Goal: Task Accomplishment & Management: Complete application form

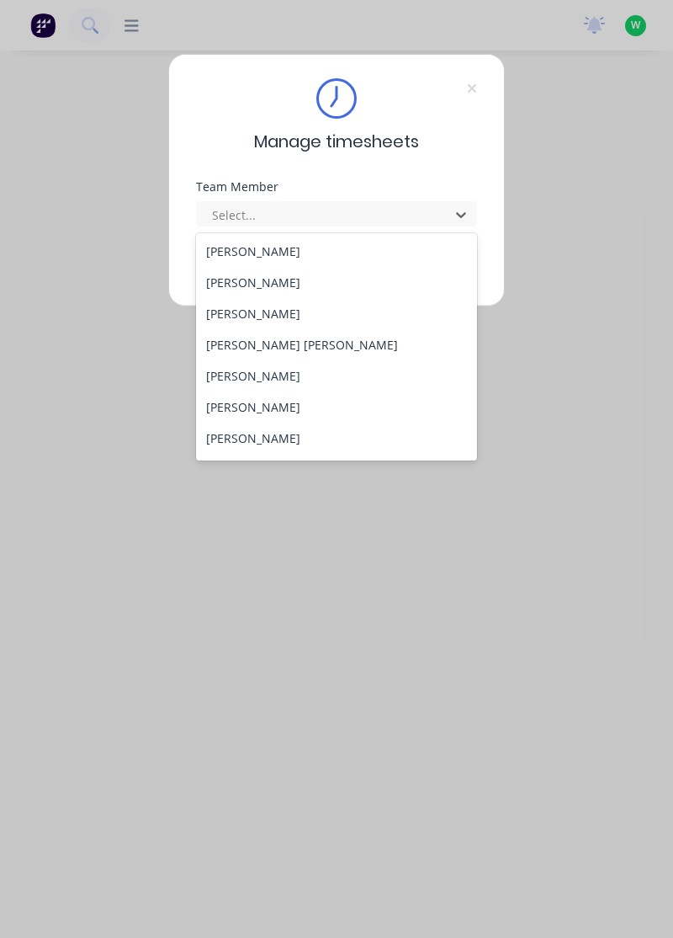
scroll to position [180, 0]
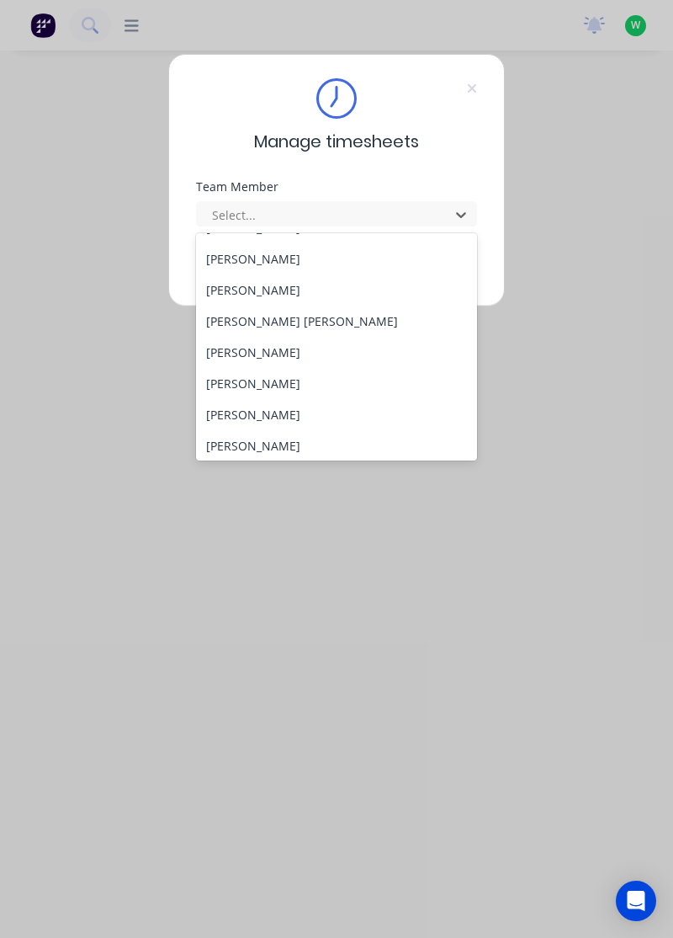
click at [266, 327] on div "[PERSON_NAME] [PERSON_NAME]" at bounding box center [337, 321] width 282 height 31
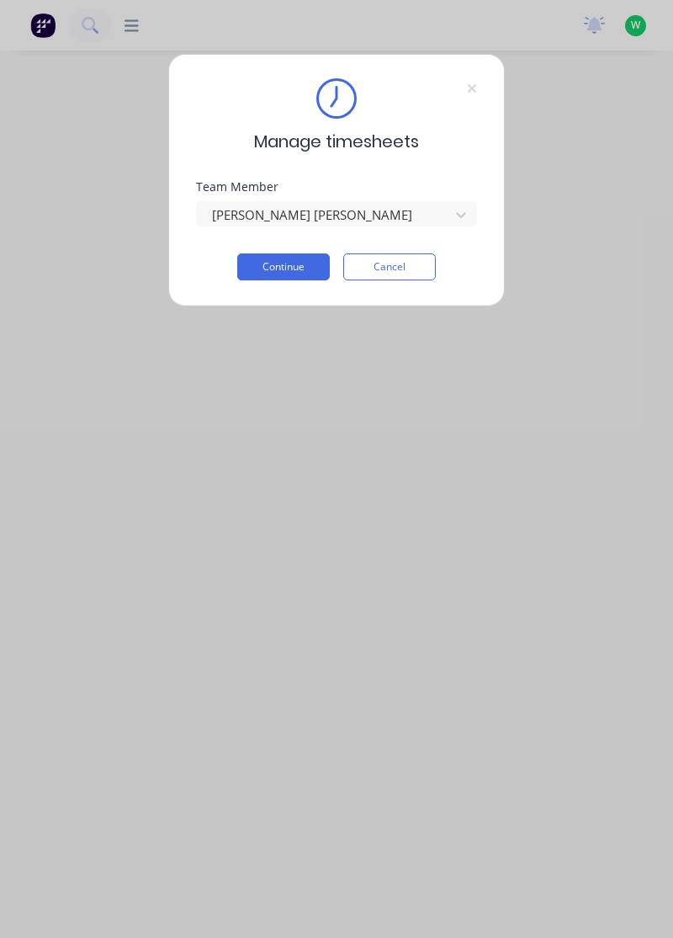
click at [297, 265] on button "Continue" at bounding box center [283, 266] width 93 height 27
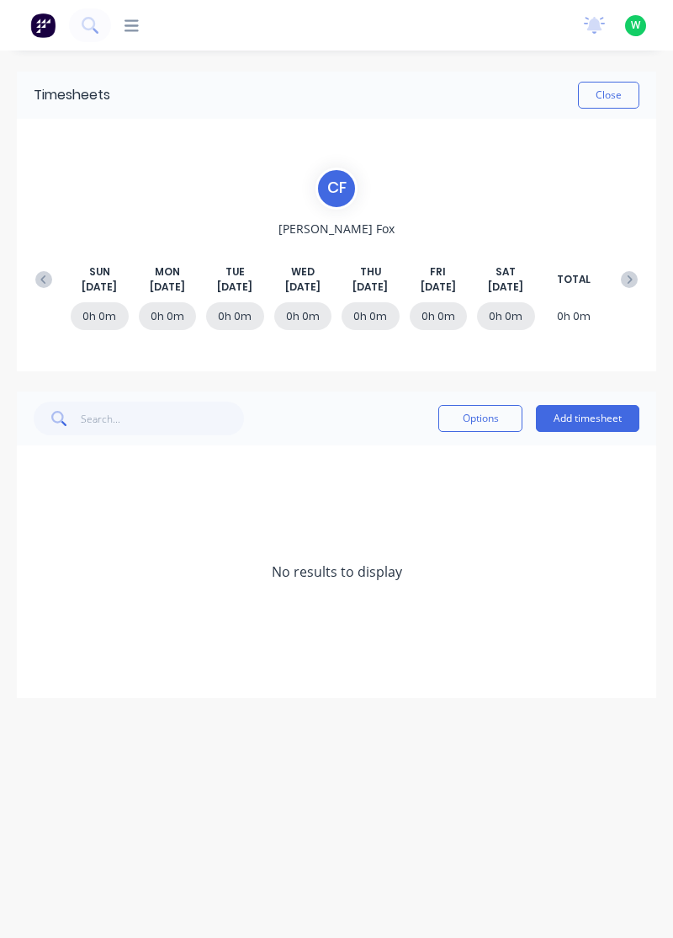
click at [592, 411] on button "Add timesheet" at bounding box center [588, 418] width 104 height 27
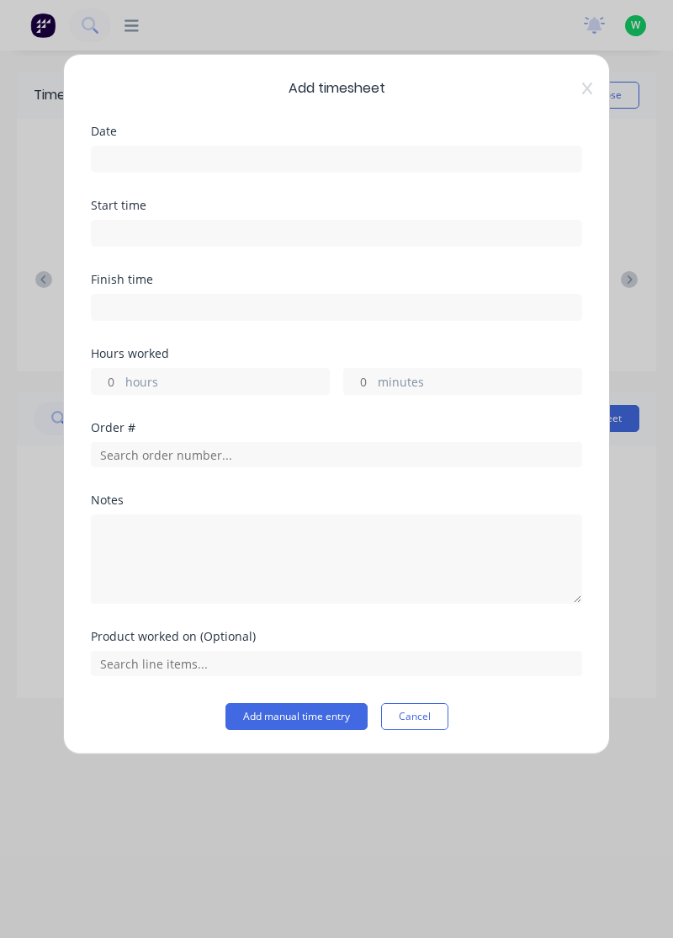
click at [487, 160] on input at bounding box center [337, 158] width 490 height 25
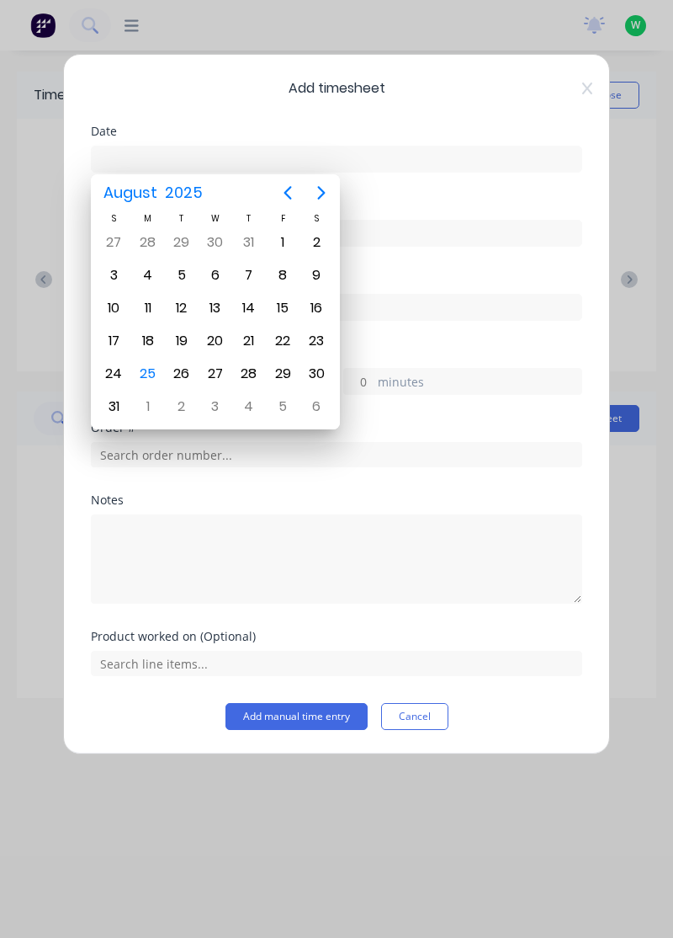
click at [140, 367] on div "25" at bounding box center [148, 373] width 25 height 25
type input "[DATE]"
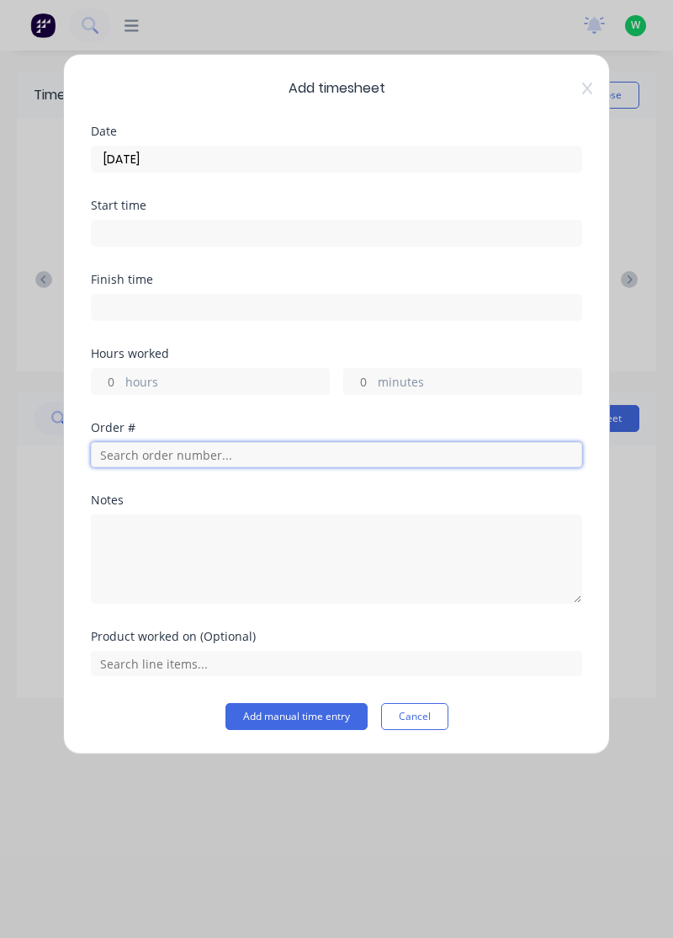
click at [333, 451] on input "text" at bounding box center [337, 454] width 492 height 25
type input "17943"
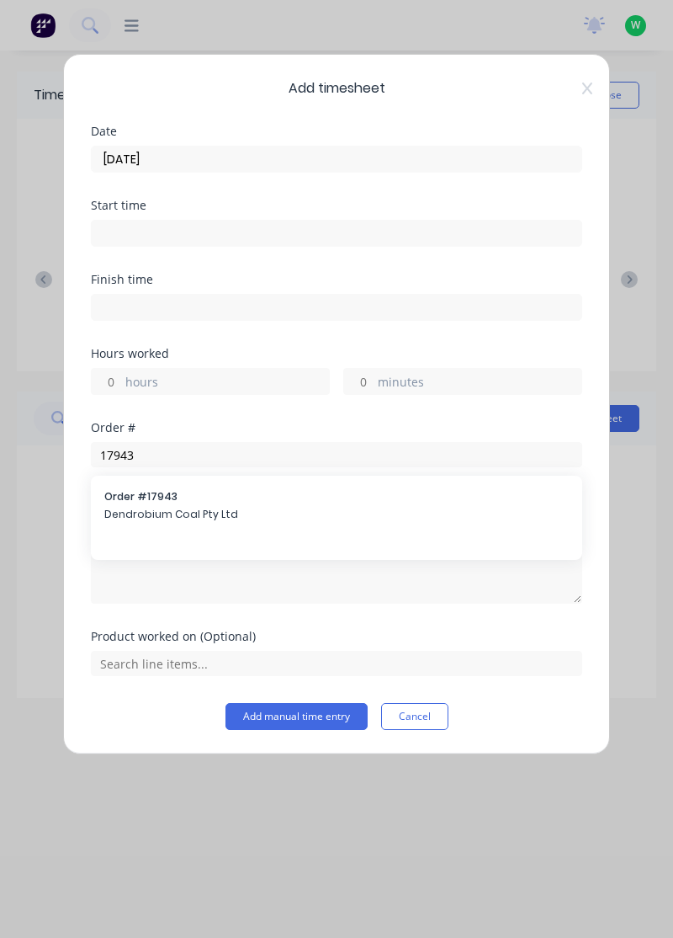
click at [281, 503] on div "Order # 17943 Dendrobium Coal Pty Ltd" at bounding box center [336, 506] width 465 height 35
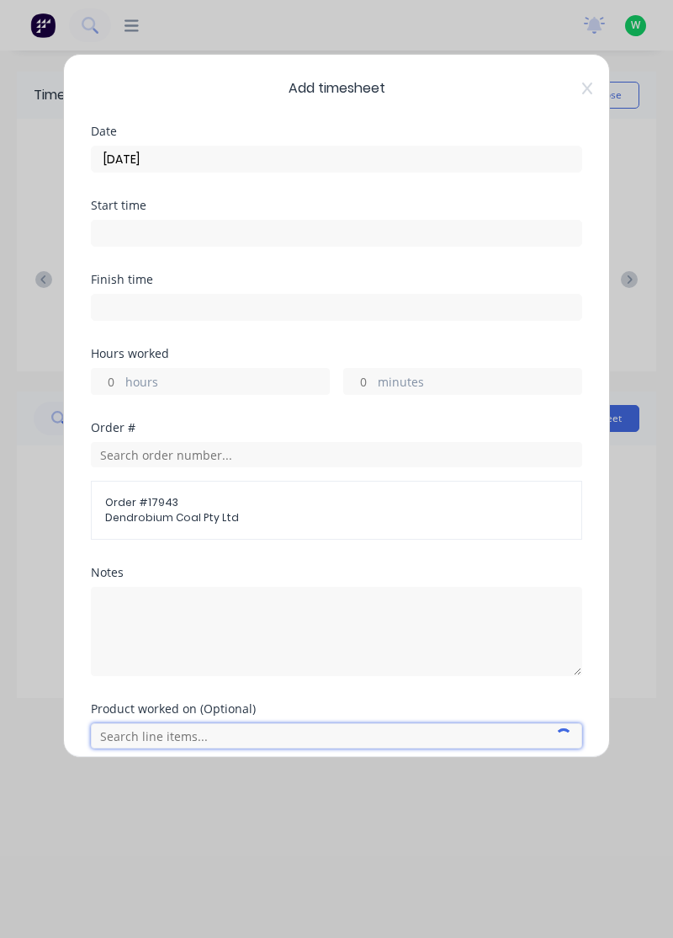
click at [378, 744] on input "text" at bounding box center [337, 735] width 492 height 25
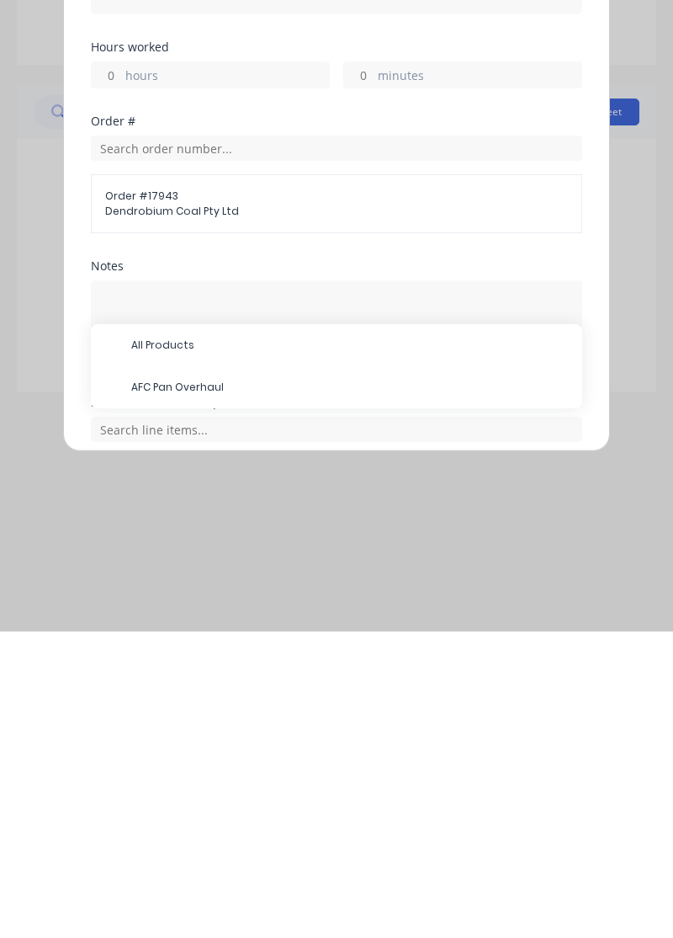
click at [328, 694] on span "AFC Pan Overhaul" at bounding box center [350, 693] width 438 height 15
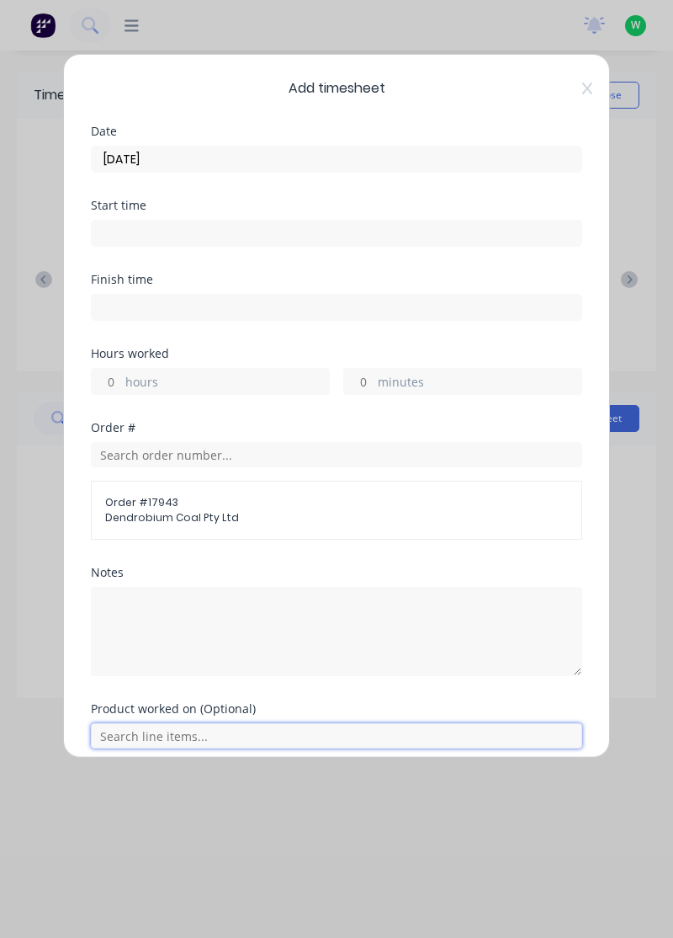
click at [296, 727] on input "text" at bounding box center [337, 735] width 492 height 25
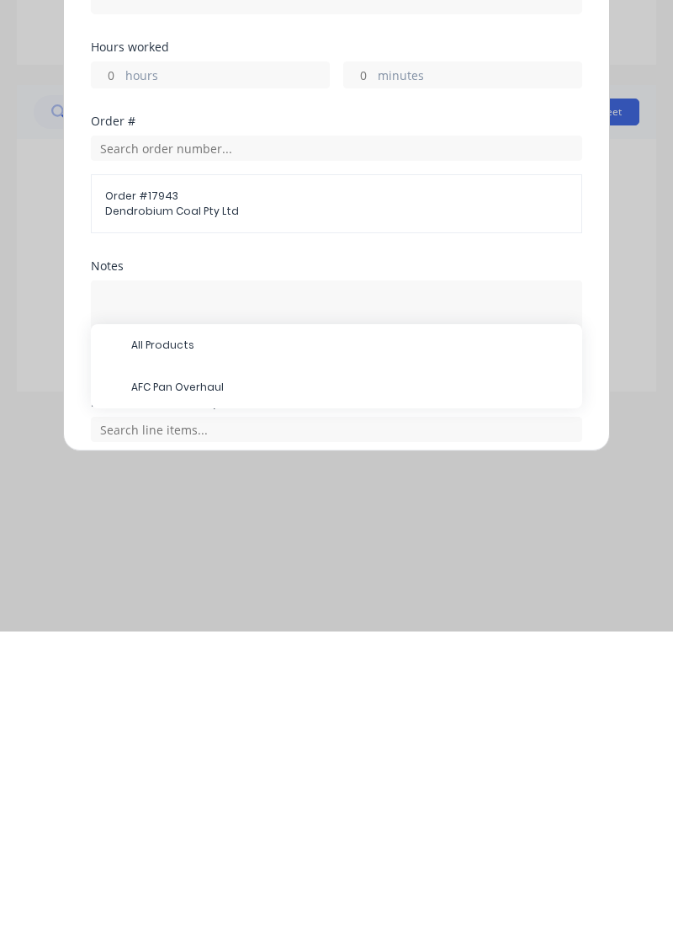
click at [249, 696] on span "AFC Pan Overhaul" at bounding box center [350, 693] width 438 height 15
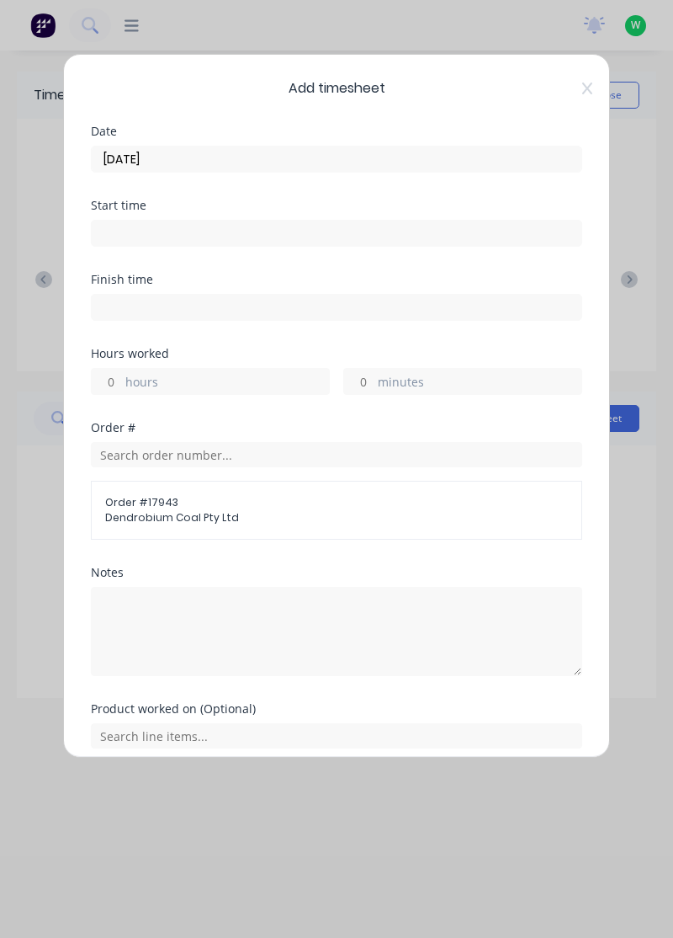
click at [192, 375] on label "hours" at bounding box center [227, 383] width 204 height 21
click at [121, 375] on input "hours" at bounding box center [106, 381] width 29 height 25
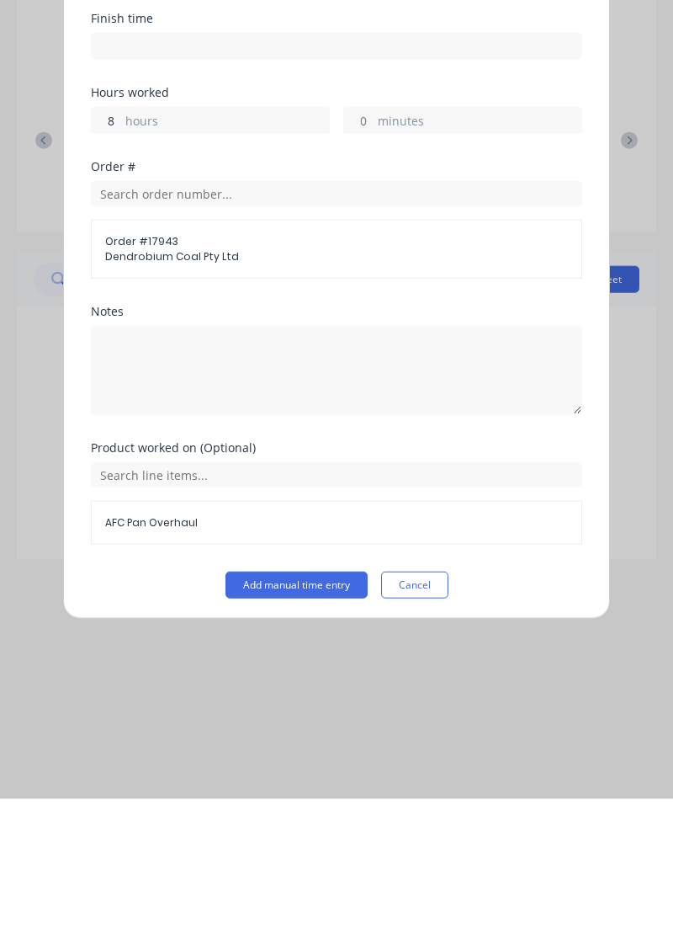
scroll to position [62, 0]
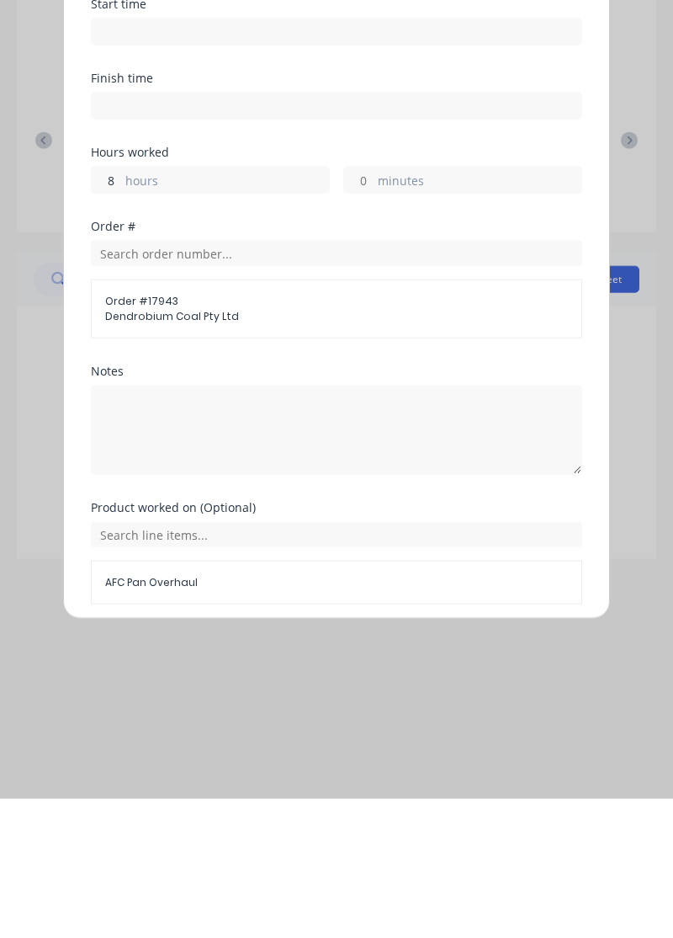
type input "8"
click at [293, 782] on button "Add manual time entry" at bounding box center [297, 783] width 142 height 27
